Goal: Answer question/provide support

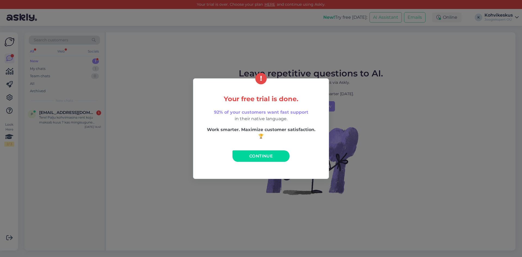
click at [265, 155] on span "Continue" at bounding box center [260, 155] width 23 height 5
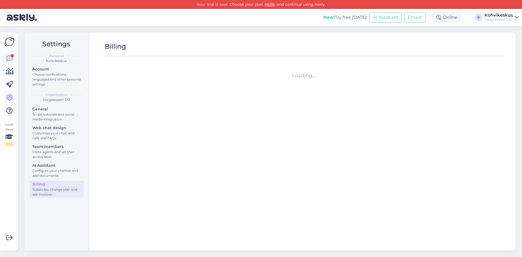
click at [7, 57] on icon at bounding box center [9, 58] width 7 height 7
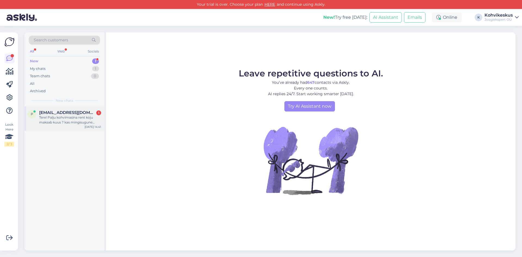
click at [79, 121] on div "Tere! Palju kohvimasina rent koju maksab kuus ? kas mingisugune deposiit ka on ?" at bounding box center [70, 120] width 62 height 10
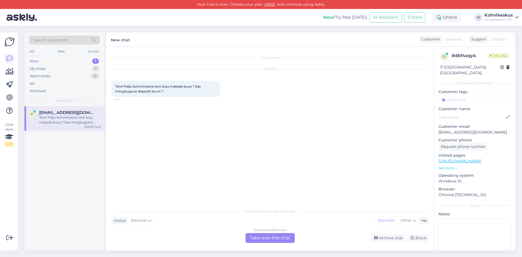
click at [282, 237] on div "Estonian to Estonian Take over the chat" at bounding box center [269, 238] width 49 height 10
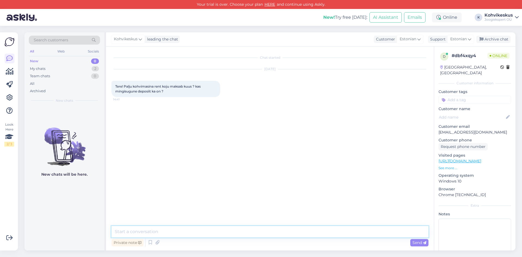
click at [218, 233] on textarea at bounding box center [269, 231] width 317 height 11
type textarea "Tere! Hetkel me pakume kohvimasina [PERSON_NAME] ettevõtetele."
